Goal: Use online tool/utility

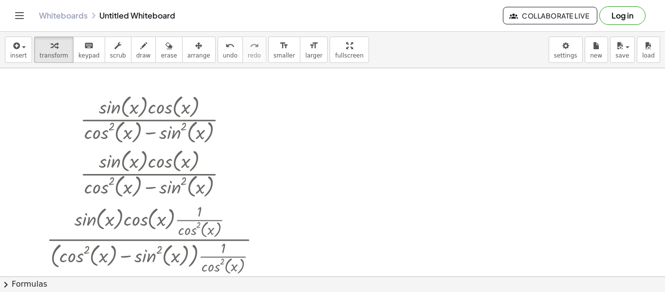
scroll to position [158, 0]
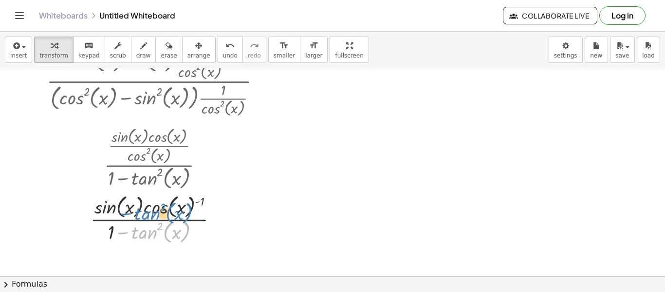
click at [150, 231] on div at bounding box center [158, 218] width 232 height 54
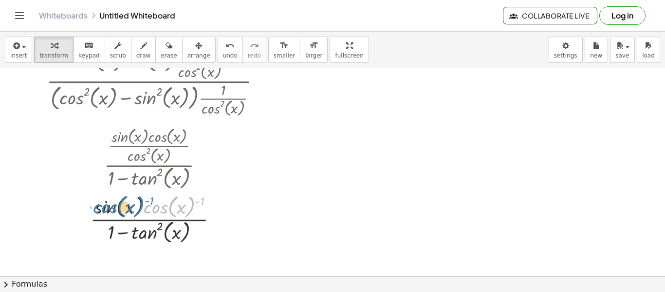
drag, startPoint x: 142, startPoint y: 211, endPoint x: 110, endPoint y: 213, distance: 31.7
click at [110, 213] on div at bounding box center [158, 218] width 232 height 54
click at [174, 289] on button "chevron_right Formulas" at bounding box center [332, 284] width 665 height 16
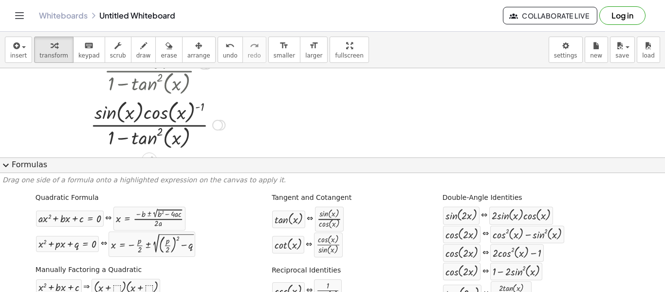
scroll to position [253, 0]
drag, startPoint x: 330, startPoint y: 213, endPoint x: 157, endPoint y: 108, distance: 202.1
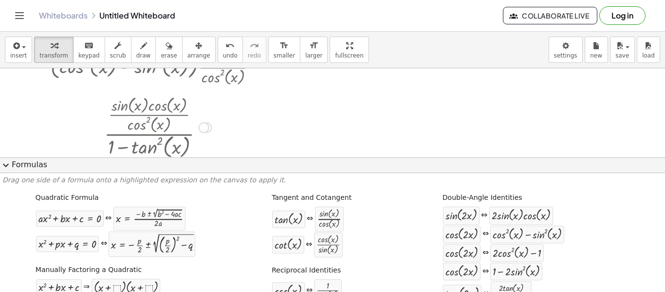
scroll to position [190, 0]
click at [174, 161] on button "expand_more Formulas" at bounding box center [332, 165] width 665 height 16
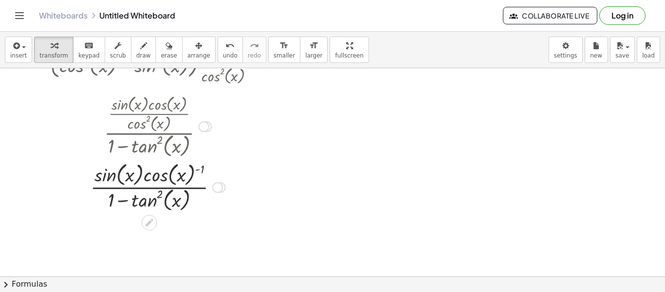
click at [207, 124] on div at bounding box center [204, 126] width 11 height 11
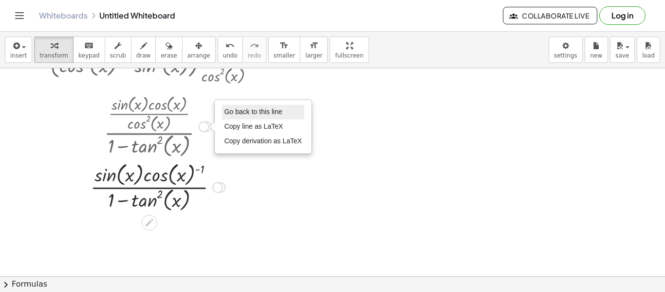
click at [237, 111] on span "Go back to this line" at bounding box center [253, 112] width 58 height 8
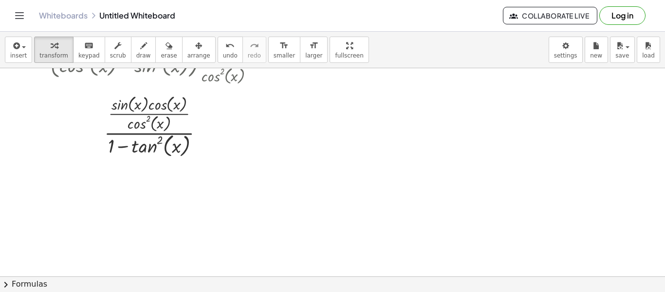
click at [192, 282] on button "chevron_right Formulas" at bounding box center [332, 284] width 665 height 16
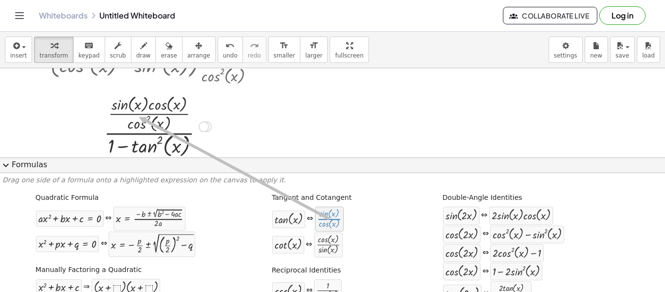
drag, startPoint x: 319, startPoint y: 218, endPoint x: 135, endPoint y: 117, distance: 210.0
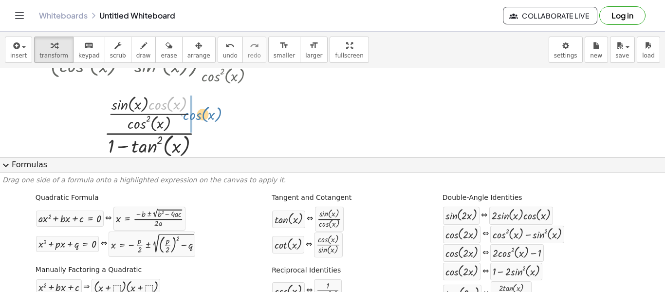
drag, startPoint x: 154, startPoint y: 109, endPoint x: 189, endPoint y: 119, distance: 36.5
click at [189, 119] on div at bounding box center [158, 125] width 232 height 67
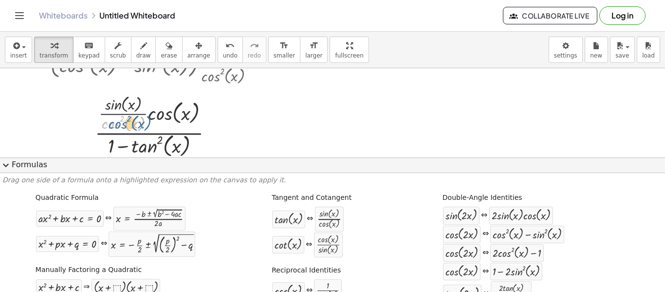
click at [119, 124] on div at bounding box center [158, 125] width 232 height 67
drag, startPoint x: 286, startPoint y: 221, endPoint x: 272, endPoint y: 218, distance: 14.4
drag, startPoint x: 326, startPoint y: 221, endPoint x: 136, endPoint y: 121, distance: 214.1
drag, startPoint x: 157, startPoint y: 114, endPoint x: 102, endPoint y: 129, distance: 56.8
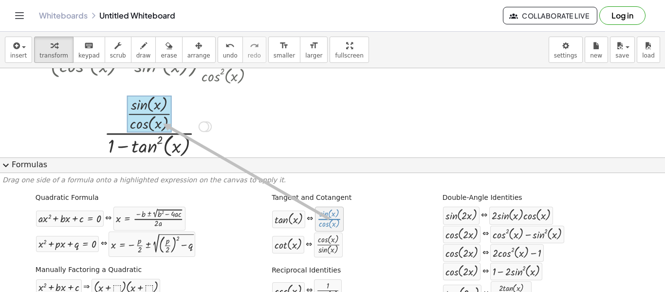
drag, startPoint x: 331, startPoint y: 215, endPoint x: 152, endPoint y: 118, distance: 203.5
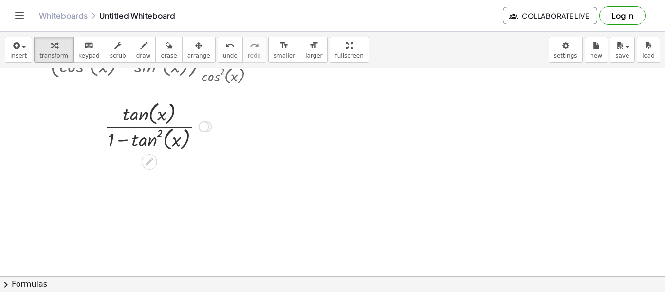
click at [146, 127] on div at bounding box center [158, 125] width 232 height 54
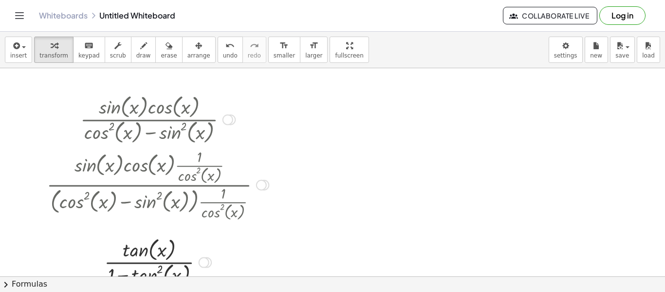
drag, startPoint x: 232, startPoint y: 176, endPoint x: 218, endPoint y: 108, distance: 69.0
click at [149, 120] on div "· sin ( , x ) · cos ( , x ) · ( + cos ( , x ) 2 − sin ( , x ) 2 )" at bounding box center [149, 120] width 0 height 0
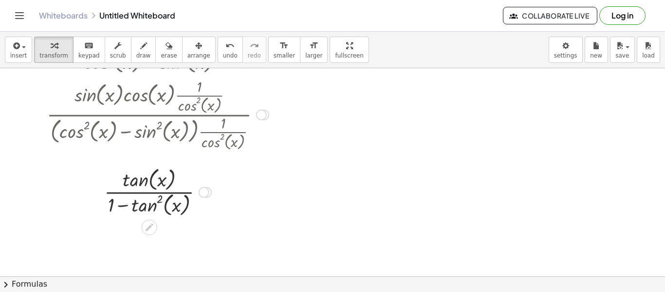
scroll to position [71, 0]
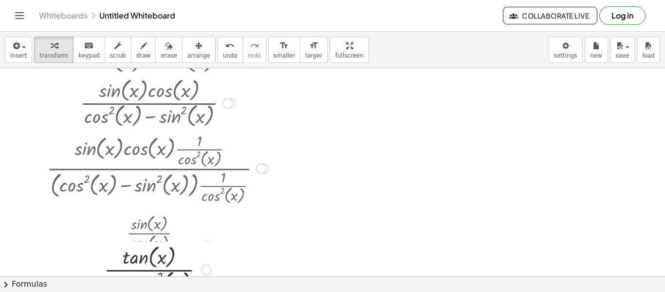
drag, startPoint x: 205, startPoint y: 191, endPoint x: 207, endPoint y: 277, distance: 85.2
click at [207, 277] on div "insert select one: Math Expression Function Text Youtube Video Graphing Geometr…" at bounding box center [332, 162] width 665 height 260
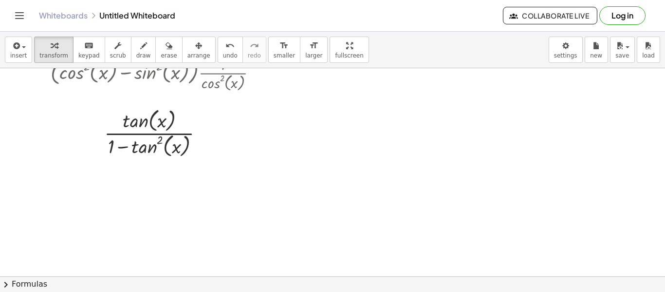
scroll to position [184, 0]
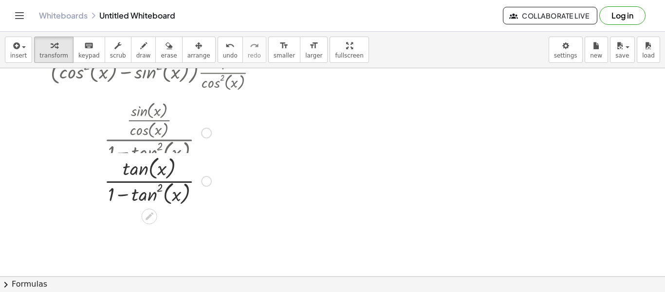
drag, startPoint x: 208, startPoint y: 132, endPoint x: 212, endPoint y: 183, distance: 51.3
click at [149, 181] on div "· x · ( + 1 − tan ( , x ) 2 ) tan ( , ) Go back to this line Copy line as LaTeX…" at bounding box center [149, 181] width 0 height 0
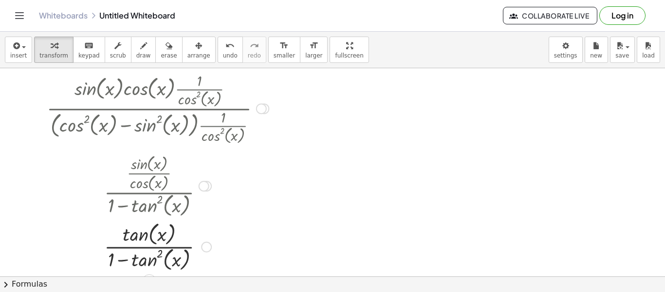
scroll to position [131, 0]
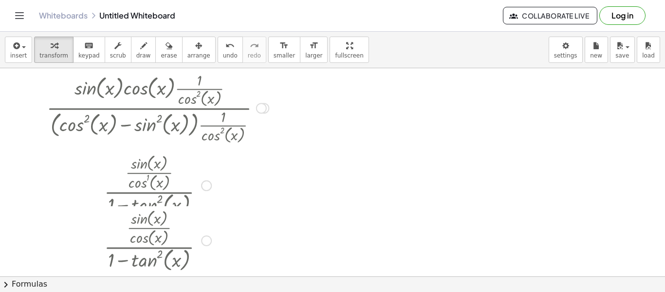
drag, startPoint x: 201, startPoint y: 184, endPoint x: 202, endPoint y: 244, distance: 59.9
click at [149, 241] on div "· · sin ( , x ) · cos ( , x ) · ( + 1 − tan ( , x ) 2 )" at bounding box center [149, 241] width 0 height 0
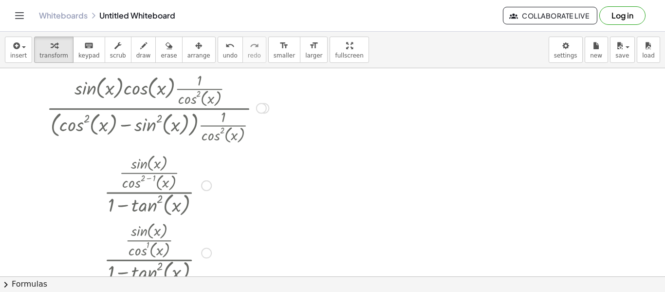
drag, startPoint x: 208, startPoint y: 184, endPoint x: 211, endPoint y: 255, distance: 71.6
click at [149, 253] on div "· · sin ( , x ) · cos ( , x ) 1 · ( + 1 − tan ( , x ) 2 )" at bounding box center [149, 253] width 0 height 0
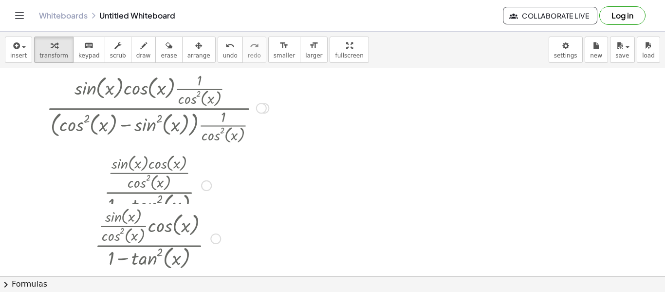
drag, startPoint x: 215, startPoint y: 186, endPoint x: 206, endPoint y: 244, distance: 59.1
click at [149, 239] on div "· · sin ( , x ) · cos ( , x ) 2 · cos ( , x ) · ( + 1 − tan ( , x ) 2 )" at bounding box center [149, 239] width 0 height 0
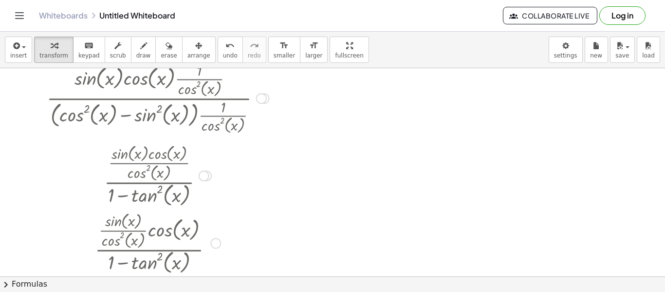
scroll to position [141, 0]
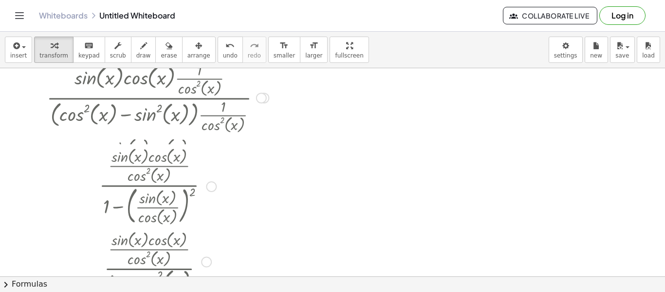
drag, startPoint x: 202, startPoint y: 176, endPoint x: 208, endPoint y: 266, distance: 90.3
click at [149, 262] on div "· · sin ( , x ) · cos ( , x ) · cos ( , x ) 2 · ( + 1 − tan ( , x ) 2 )" at bounding box center [149, 262] width 0 height 0
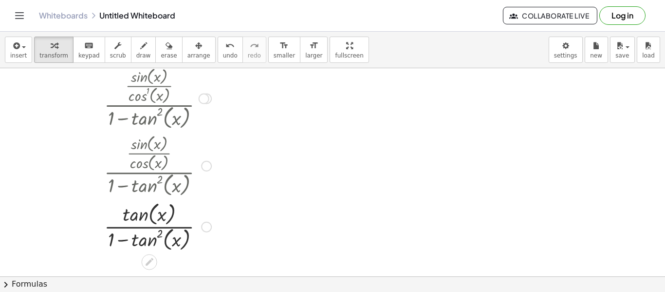
scroll to position [435, 0]
